Goal: Information Seeking & Learning: Learn about a topic

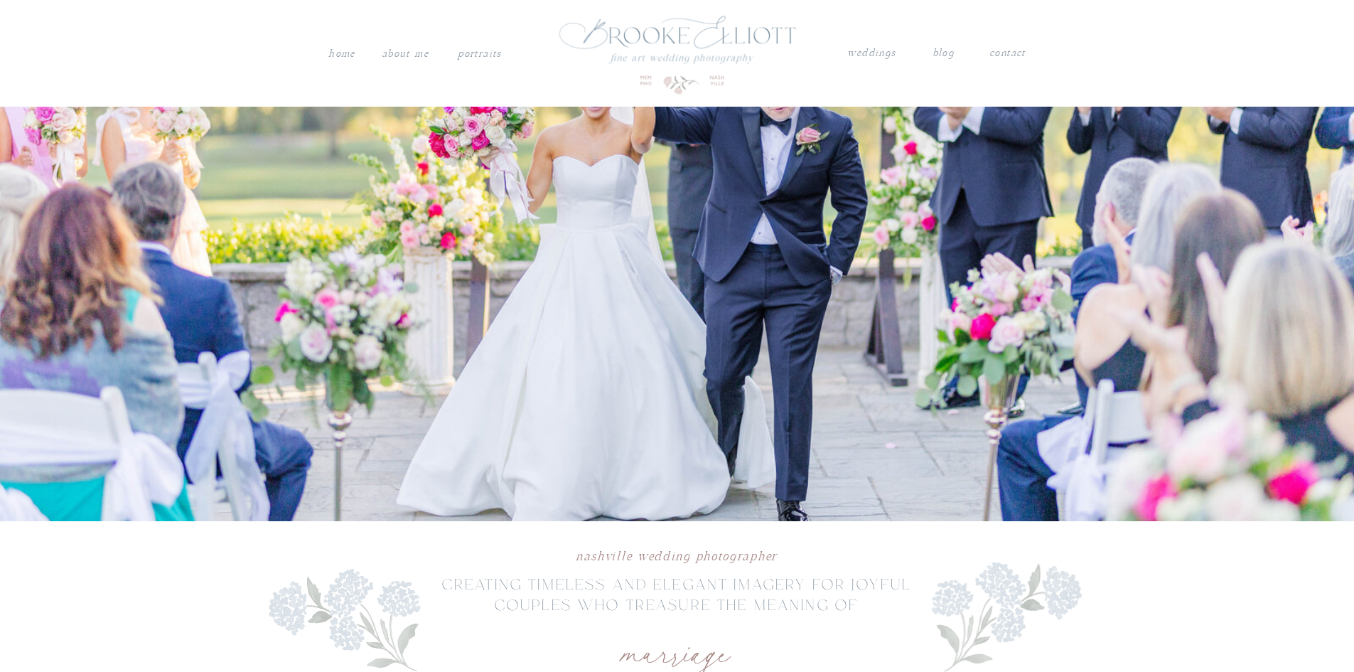
click at [857, 52] on nav "weddings" at bounding box center [872, 53] width 50 height 18
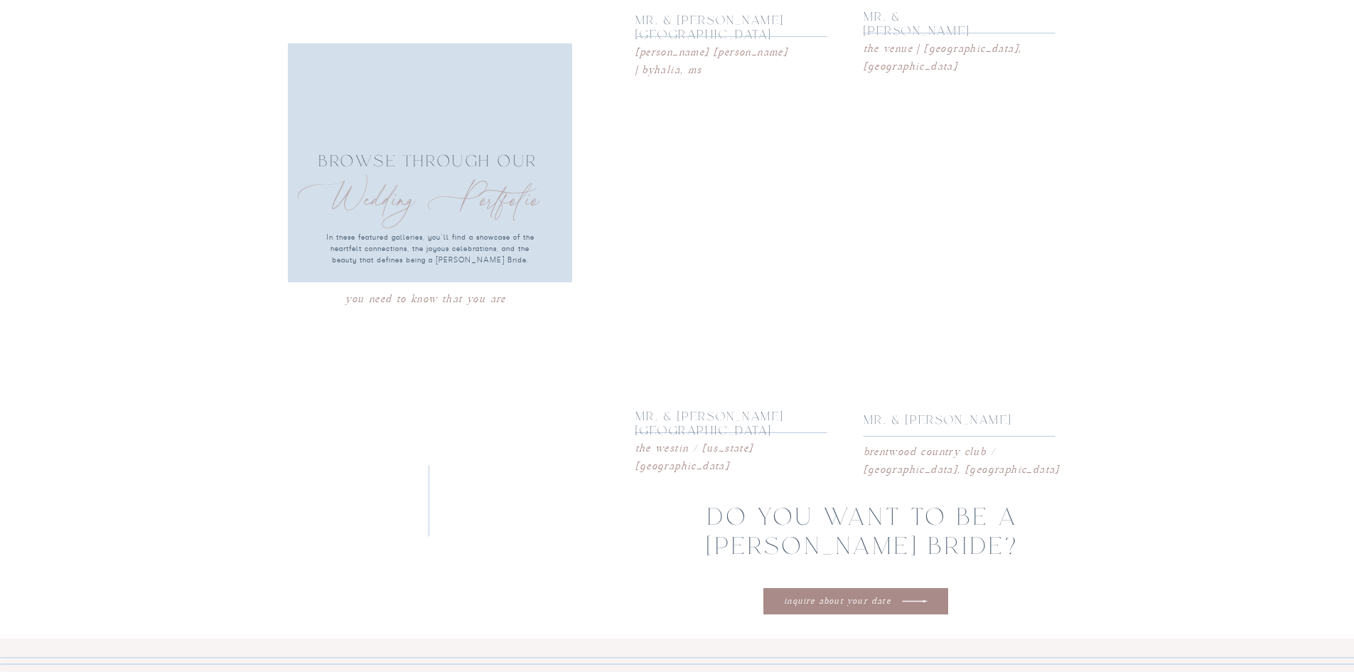
scroll to position [2646, 0]
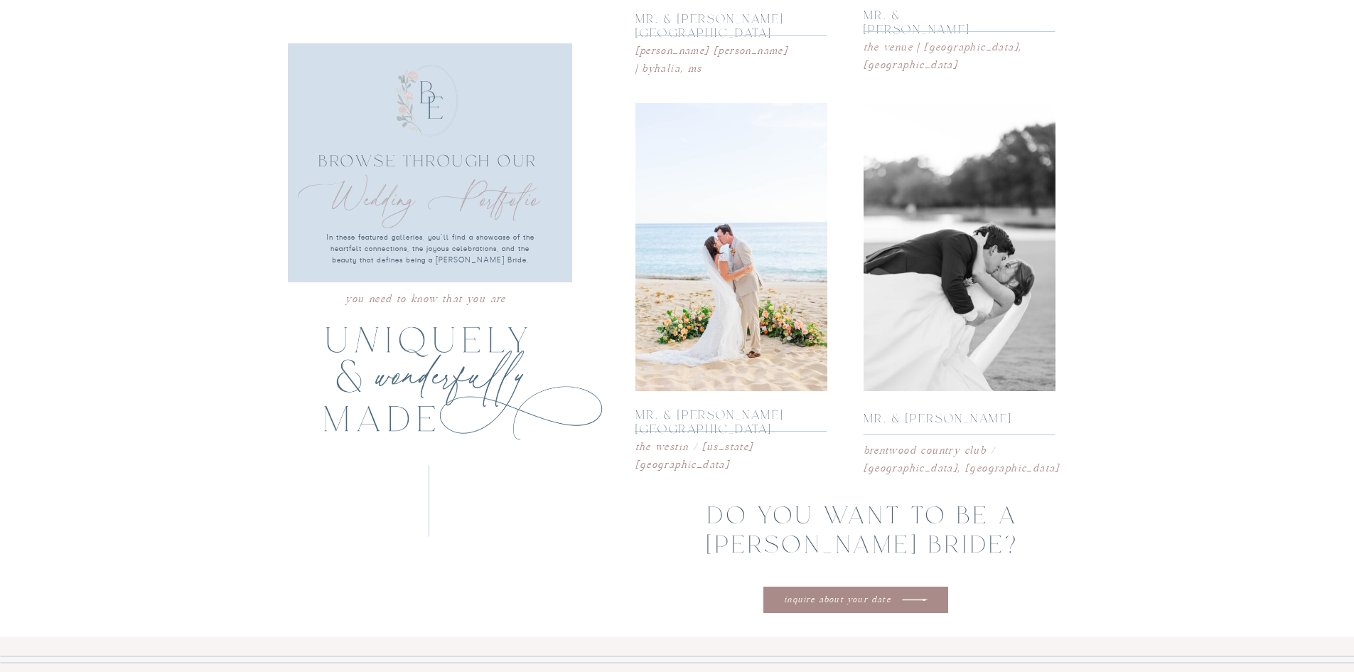
click at [985, 343] on div at bounding box center [959, 247] width 192 height 288
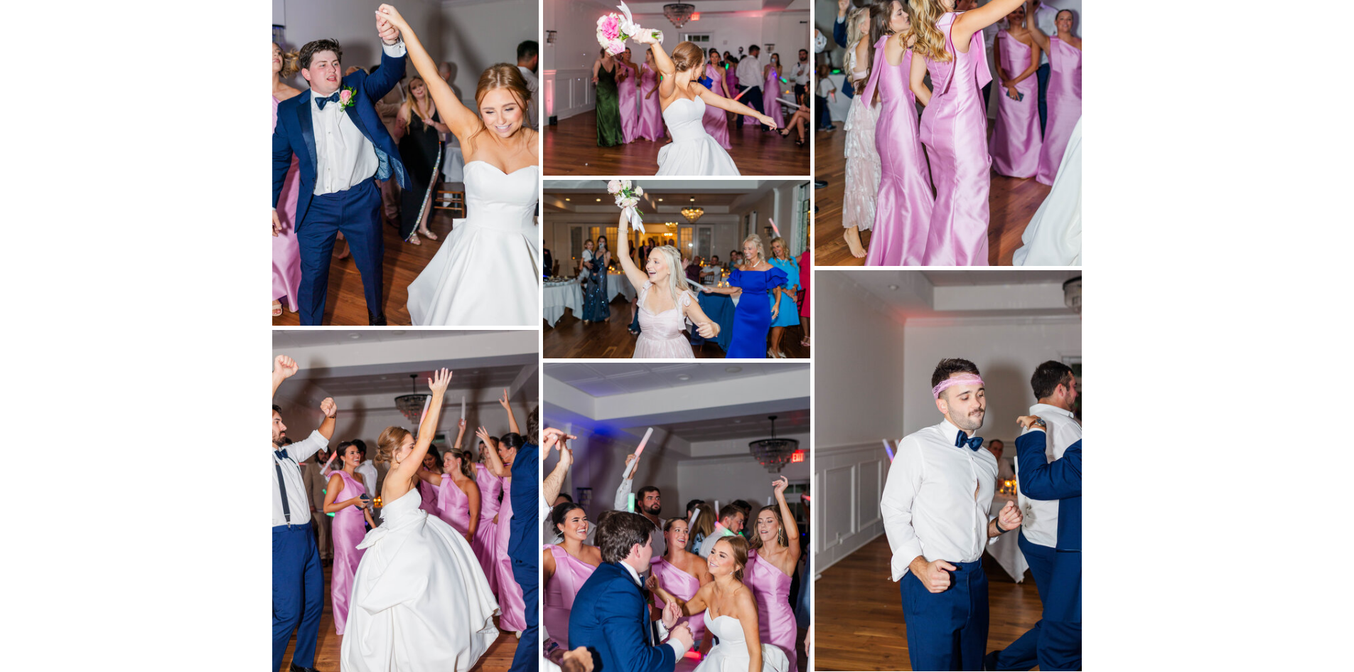
scroll to position [18143, 0]
